Goal: Task Accomplishment & Management: Use online tool/utility

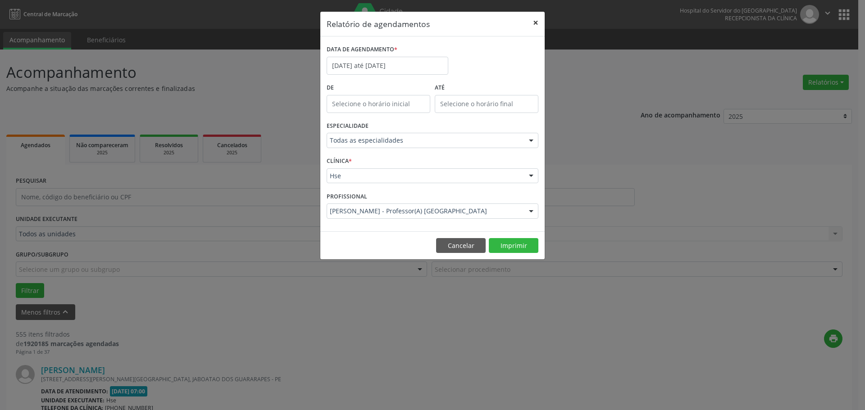
click at [534, 21] on button "×" at bounding box center [536, 23] width 18 height 22
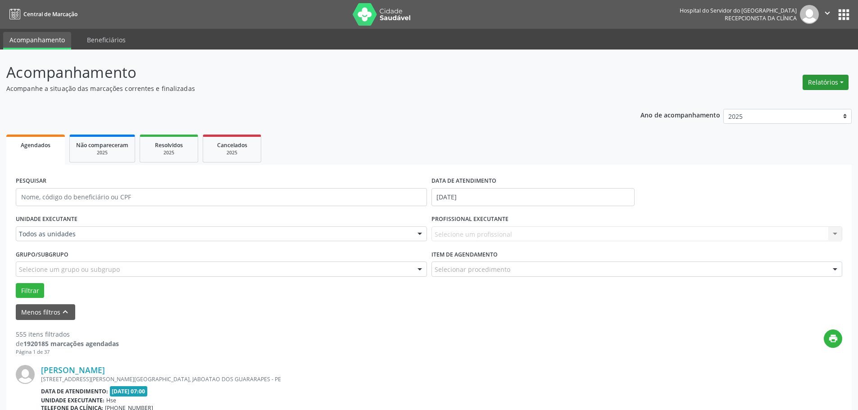
click at [843, 85] on button "Relatórios" at bounding box center [826, 82] width 46 height 15
click at [821, 99] on link "Agendamentos" at bounding box center [800, 102] width 97 height 13
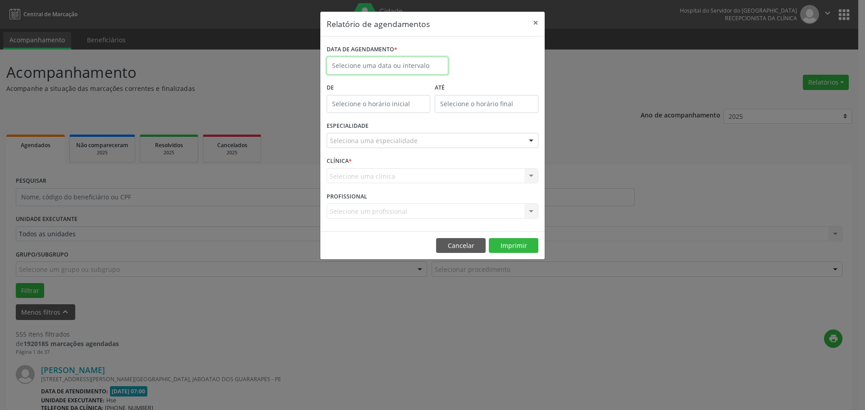
click at [394, 61] on input "text" at bounding box center [388, 66] width 122 height 18
click at [438, 130] on span "12" at bounding box center [436, 131] width 18 height 18
type input "[DATE]"
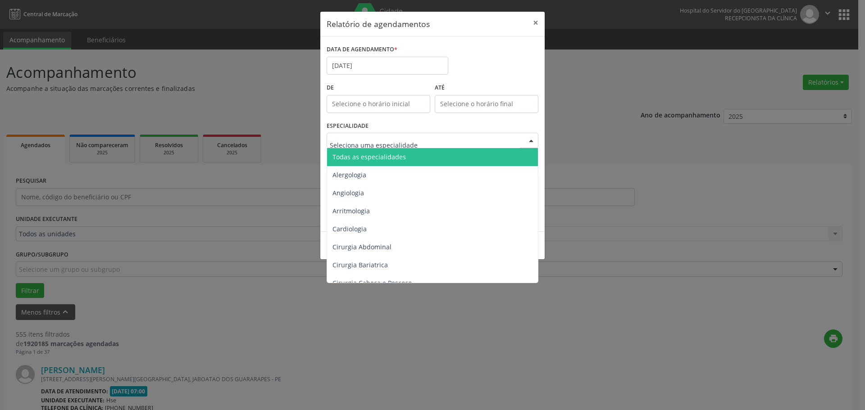
click at [358, 153] on span "Todas as especialidades" at bounding box center [369, 157] width 73 height 9
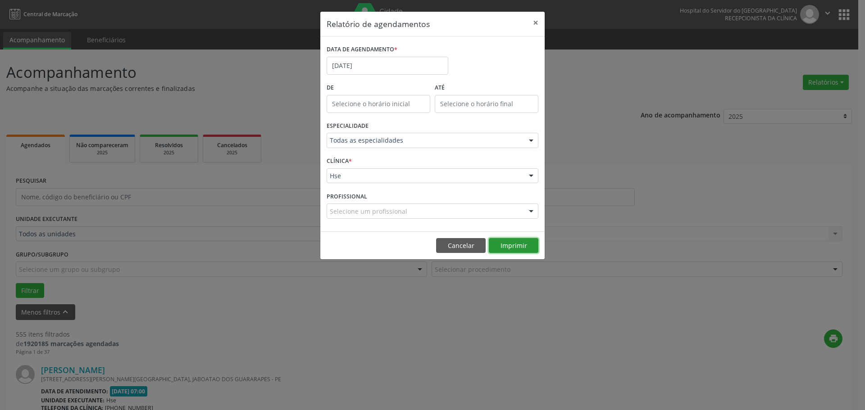
click at [511, 246] on button "Imprimir" at bounding box center [514, 245] width 50 height 15
click at [537, 24] on button "×" at bounding box center [536, 23] width 18 height 22
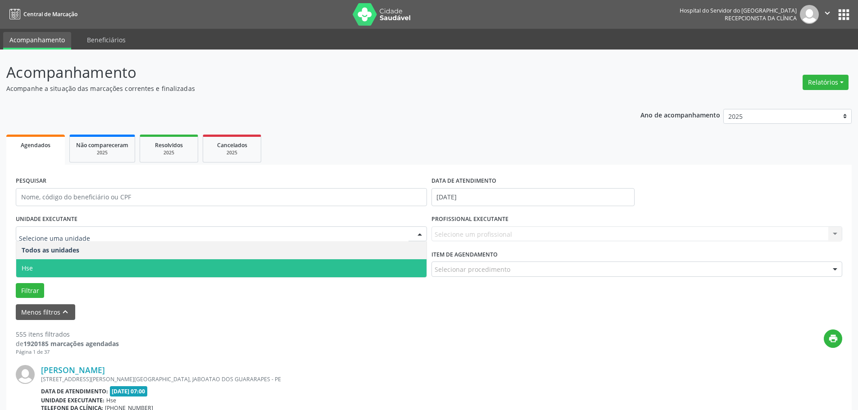
click at [38, 268] on span "Hse" at bounding box center [221, 269] width 410 height 18
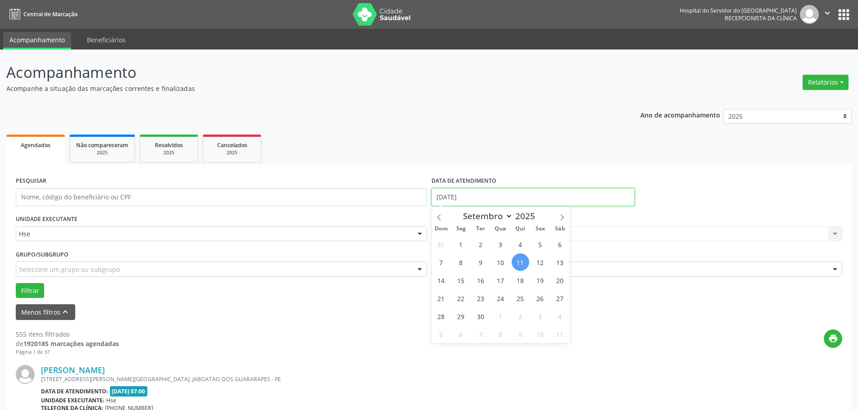
click at [475, 196] on input "[DATE]" at bounding box center [533, 197] width 203 height 18
click at [503, 262] on span "10" at bounding box center [501, 263] width 18 height 18
type input "[DATE]"
click at [503, 262] on span "10" at bounding box center [501, 263] width 18 height 18
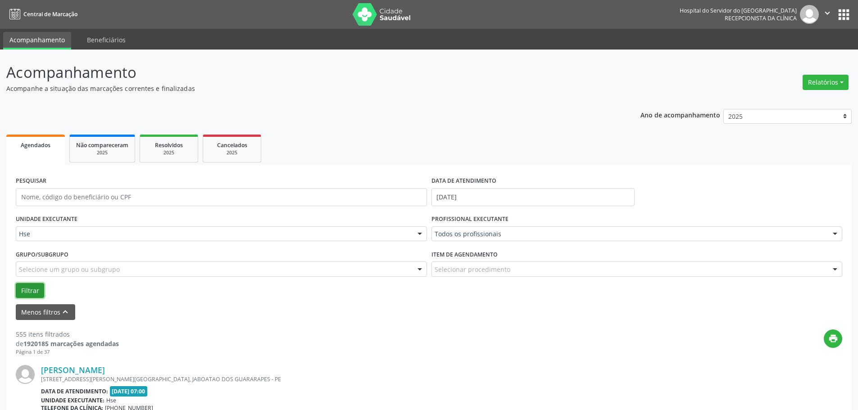
click at [34, 291] on button "Filtrar" at bounding box center [30, 290] width 28 height 15
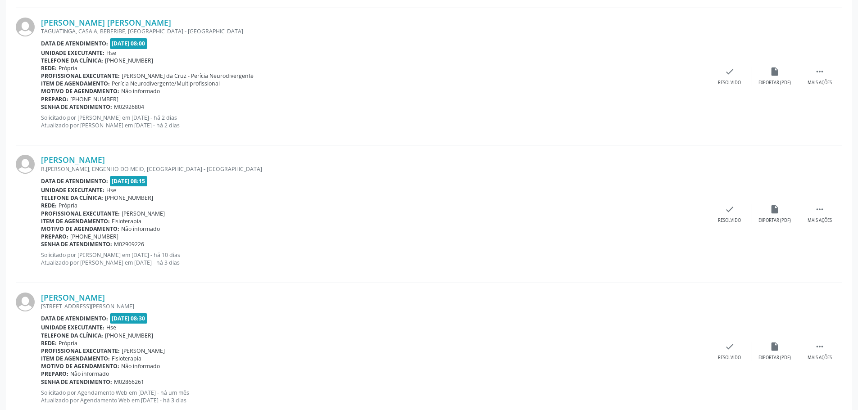
scroll to position [496, 0]
